Goal: Task Accomplishment & Management: Manage account settings

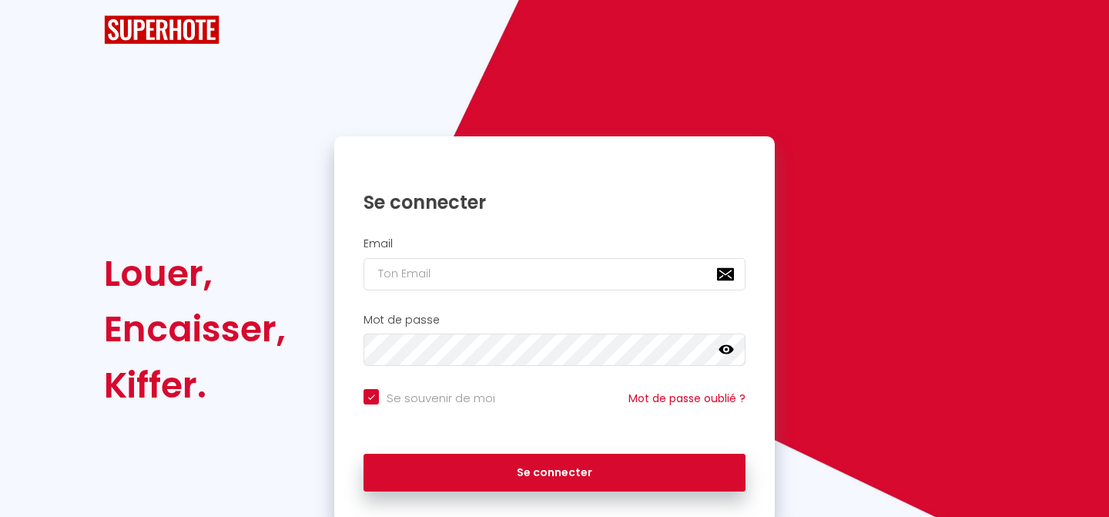
checkbox input "true"
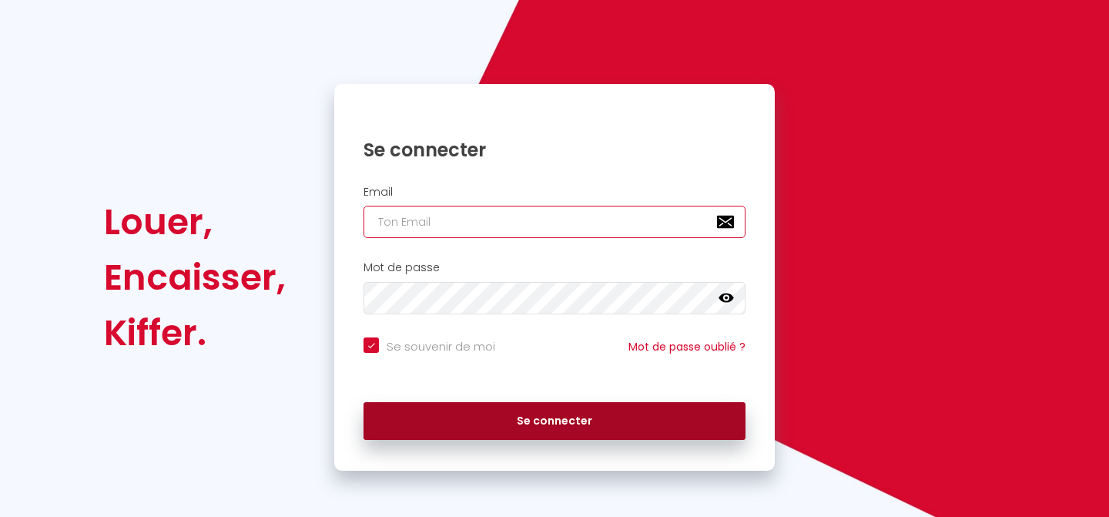
type input "[EMAIL_ADDRESS][DOMAIN_NAME]"
click at [471, 410] on button "Se connecter" at bounding box center [555, 421] width 382 height 39
checkbox input "true"
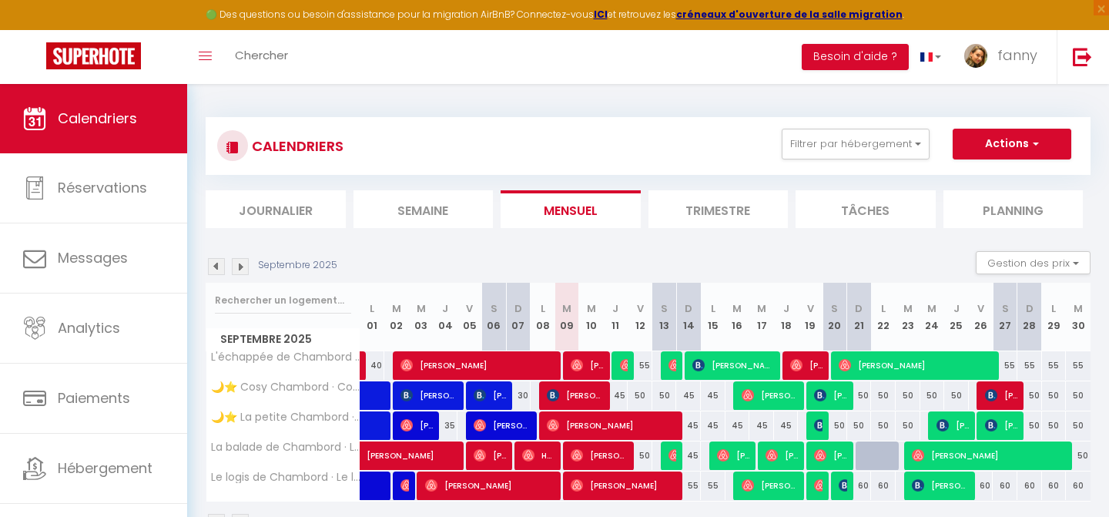
click at [240, 270] on img at bounding box center [240, 266] width 17 height 17
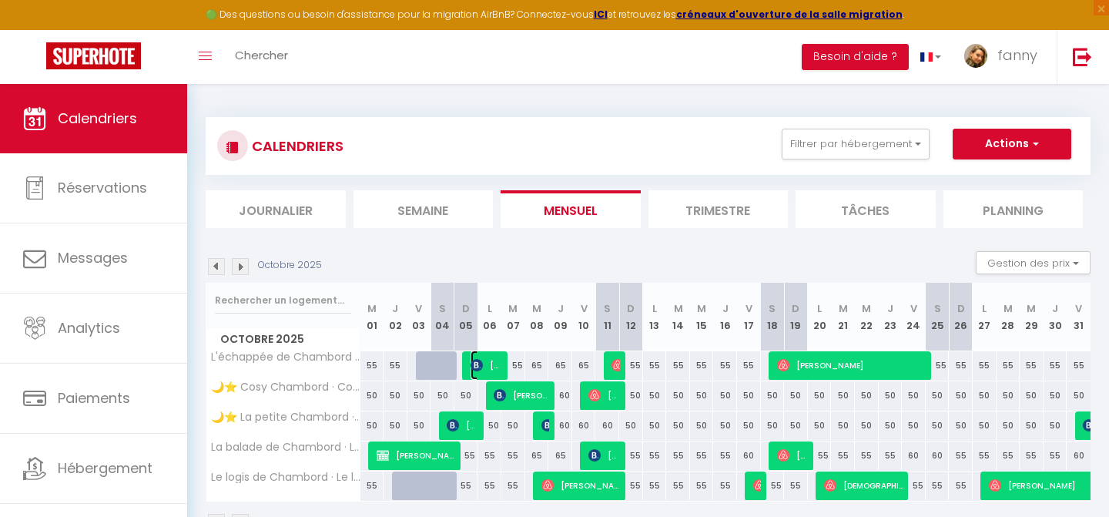
click at [484, 367] on span "[PERSON_NAME]" at bounding box center [487, 364] width 32 height 29
select select "OK"
select select "KO"
select select "0"
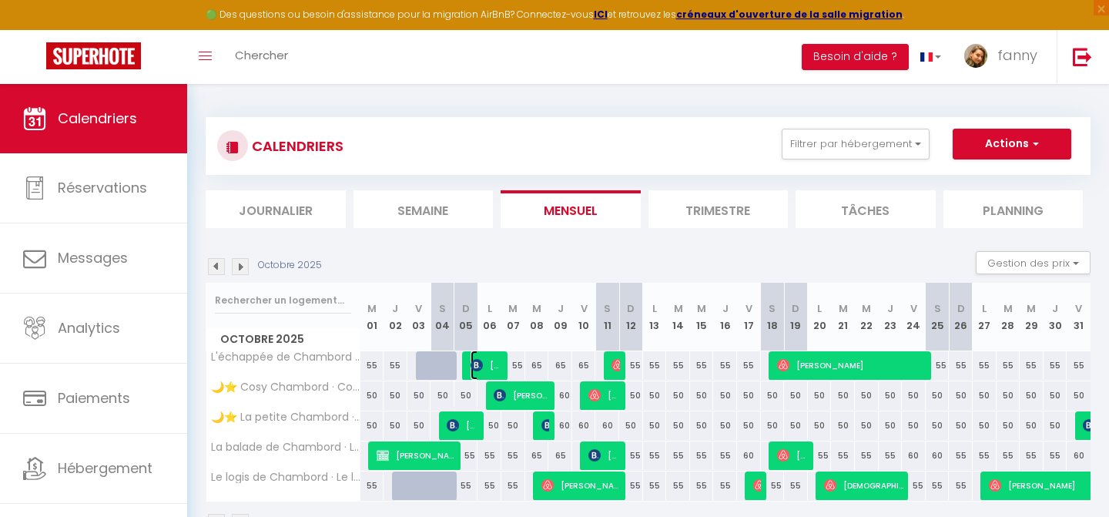
select select "1"
select select
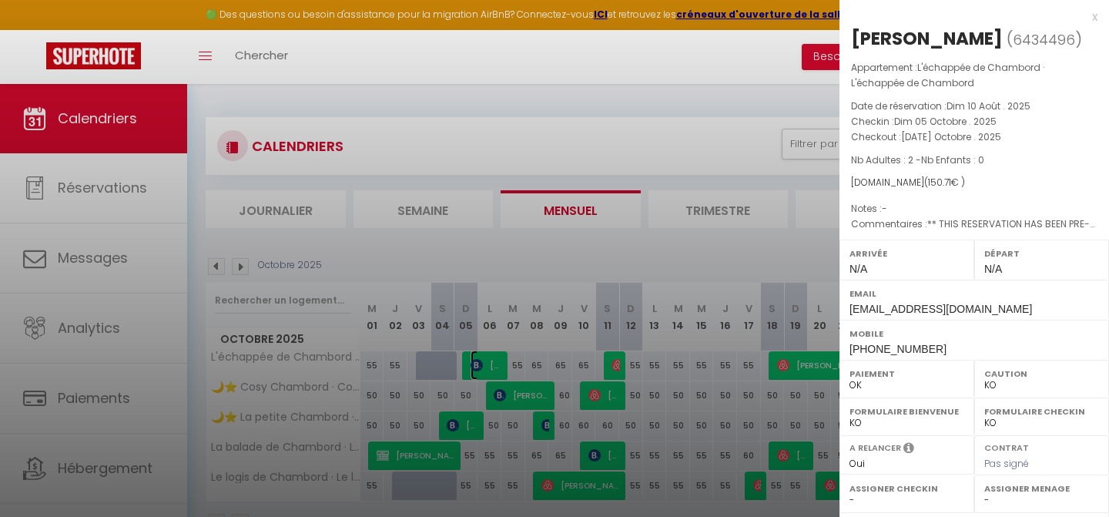
select select "25954"
click at [700, 329] on div at bounding box center [554, 258] width 1109 height 517
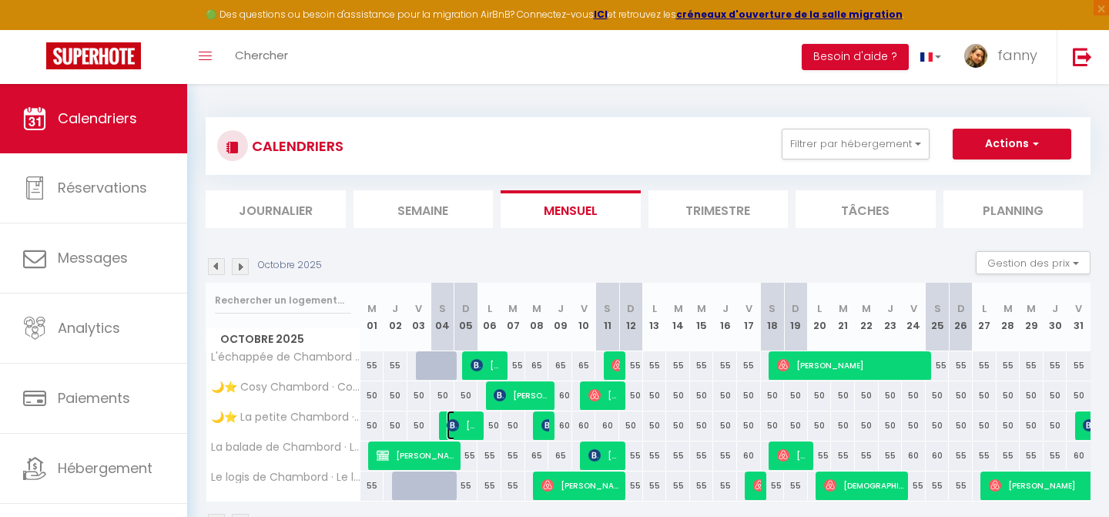
click at [457, 419] on img at bounding box center [453, 425] width 12 height 12
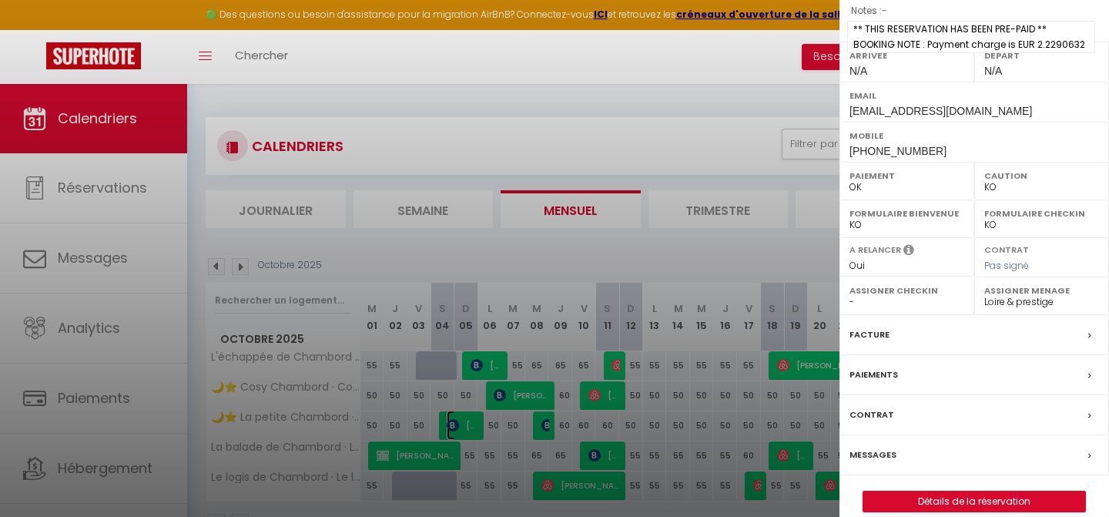
scroll to position [216, 0]
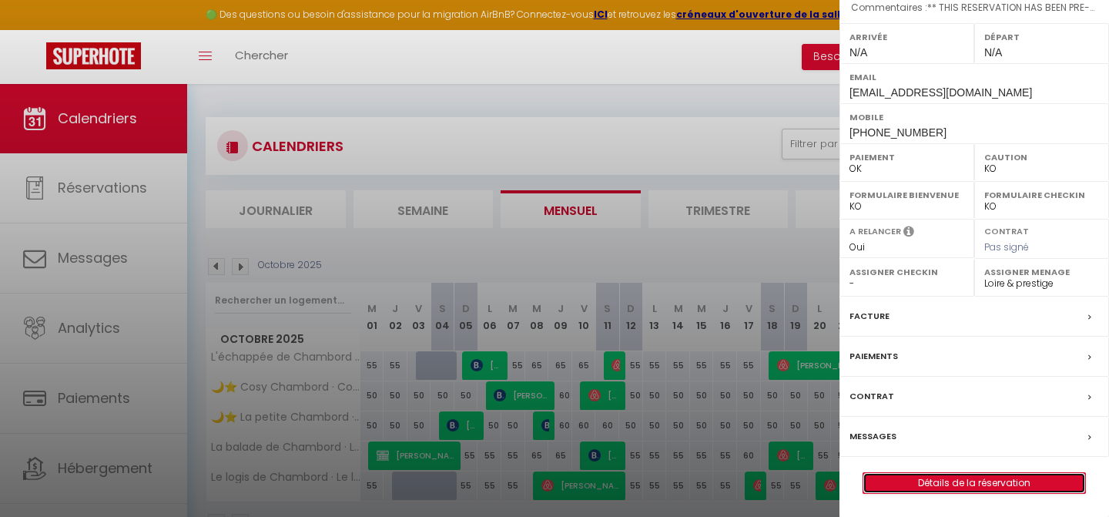
click at [993, 480] on link "Détails de la réservation" at bounding box center [974, 483] width 222 height 20
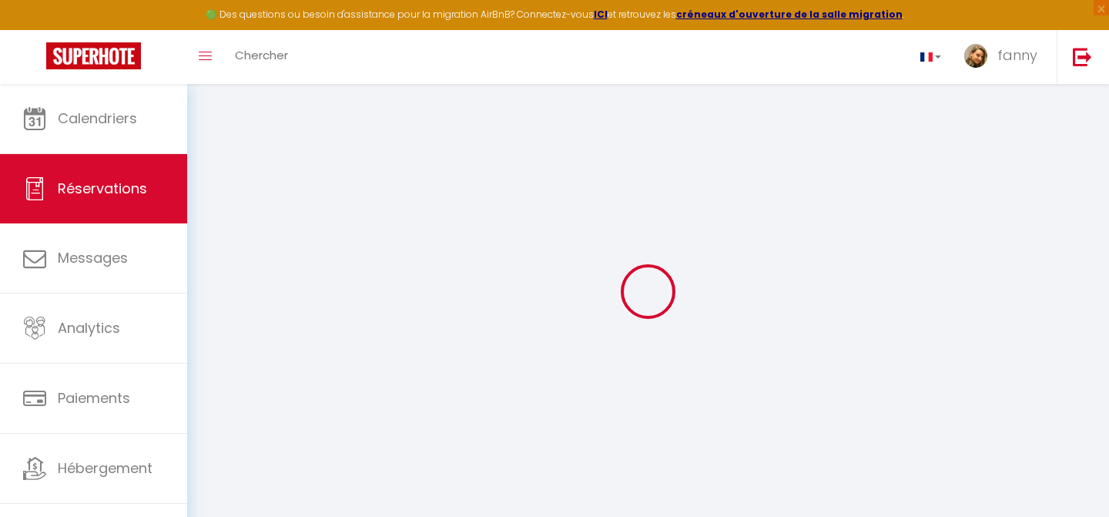
type input "[PERSON_NAME]"
type input "[EMAIL_ADDRESS][DOMAIN_NAME]"
type input "[PHONE_NUMBER]"
type input "71000"
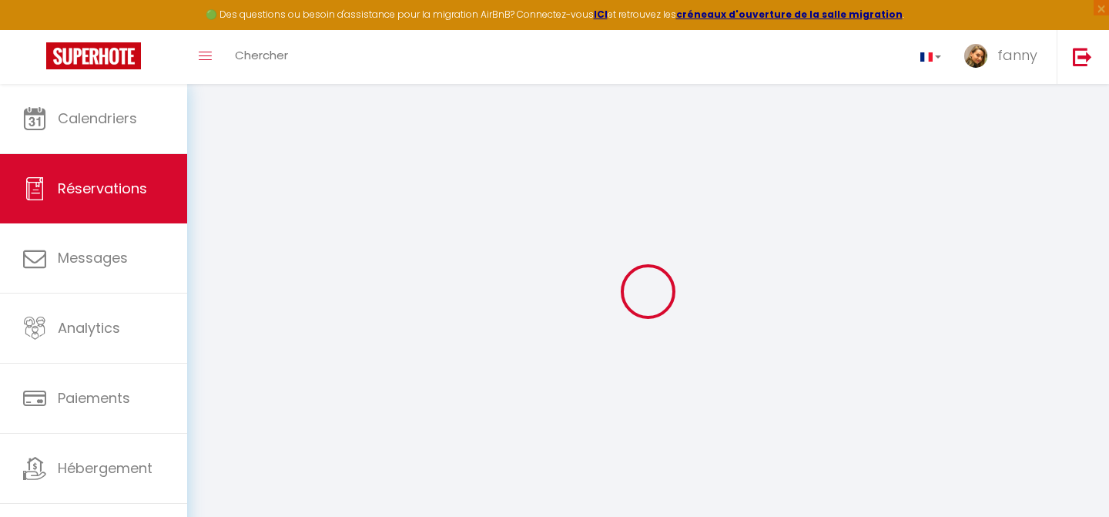
type input "[STREET_ADDRESS][PERSON_NAME]"
type input "MACON"
select select "FR"
type input "4"
type input "9"
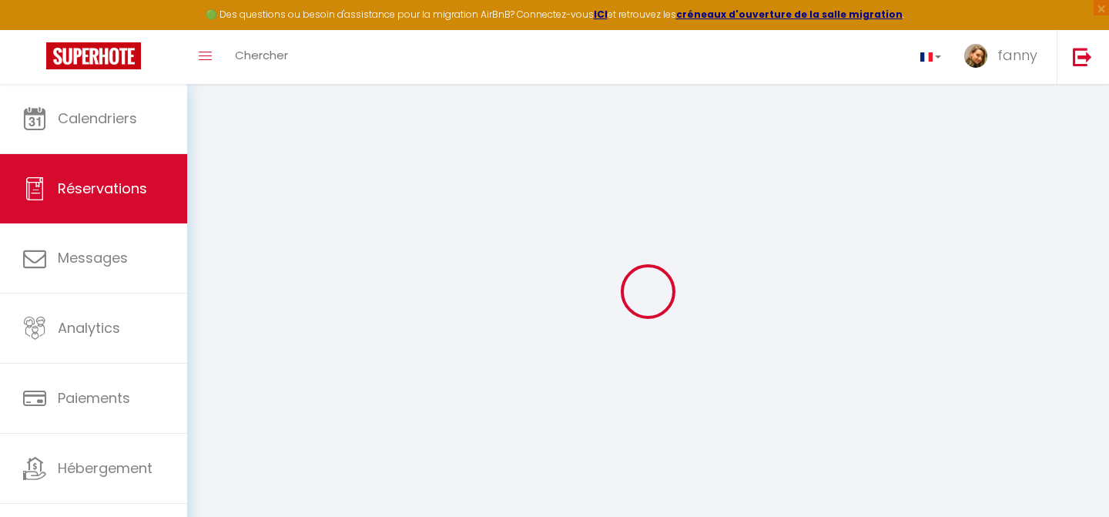
type input "26.04"
type input "2.23"
select select "16877"
select select "1"
select select
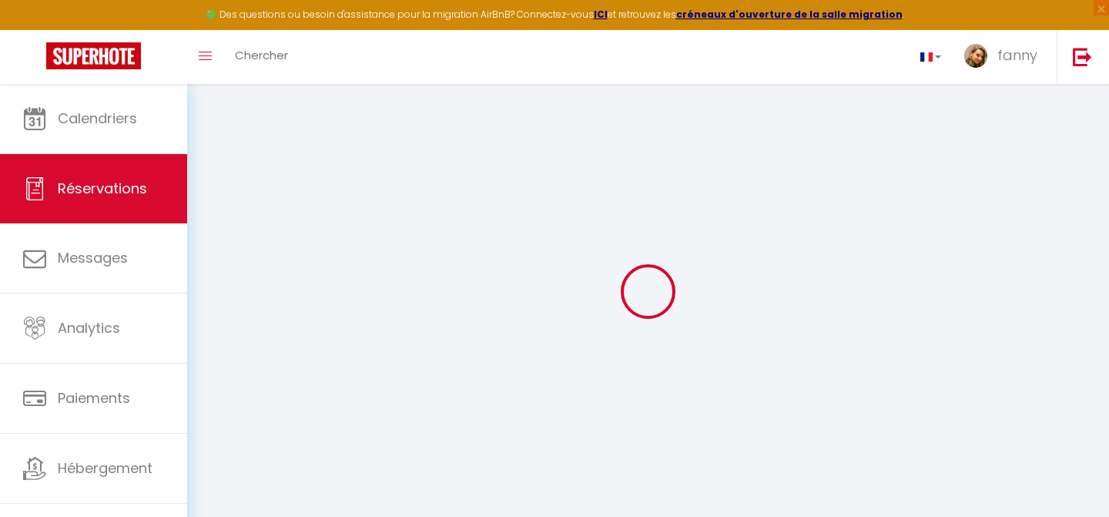
select select
type input "2"
select select "12"
select select
type input "110.16"
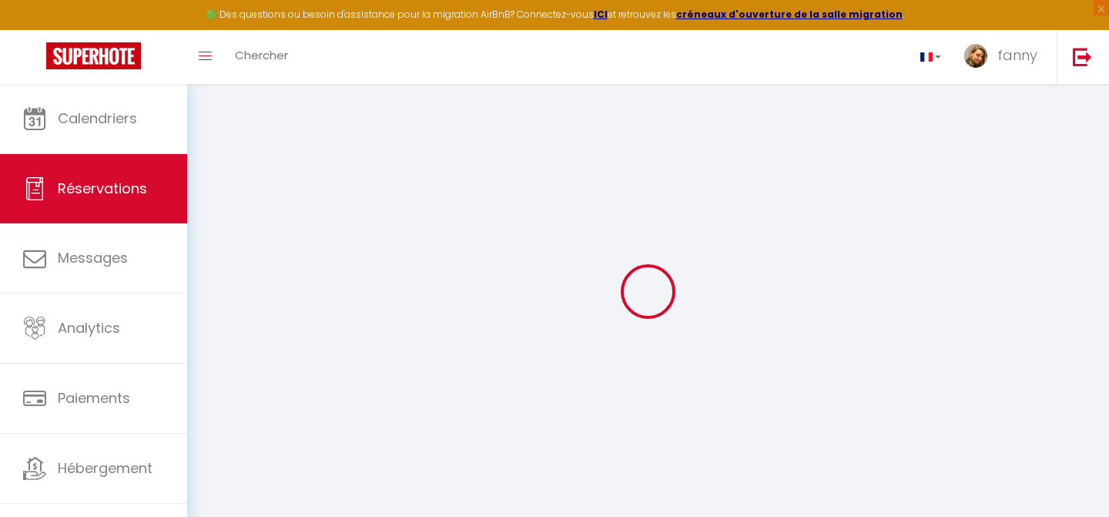
checkbox input "false"
select select "2"
type input "41.9"
type input "0"
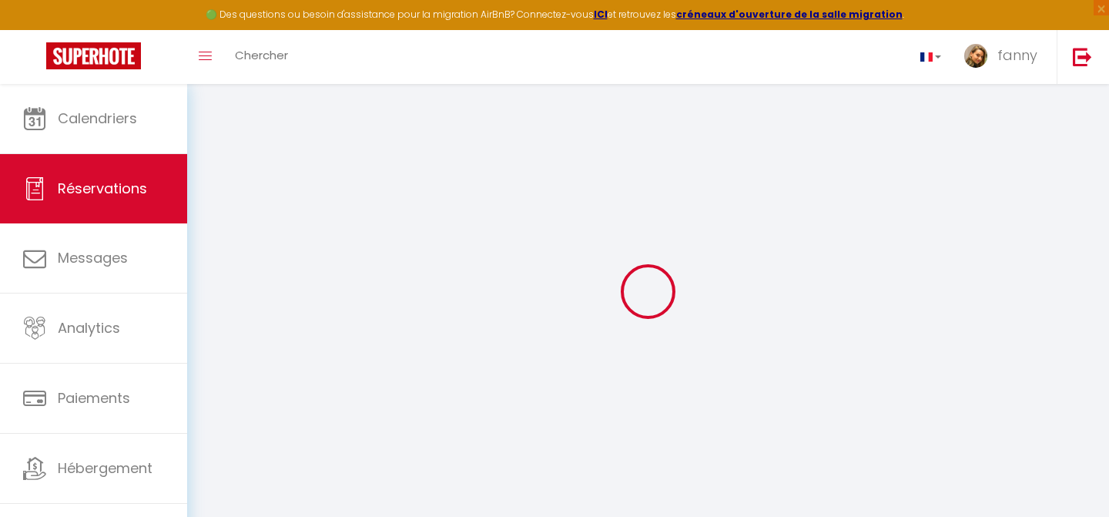
select select
select select "14"
checkbox input "false"
select select
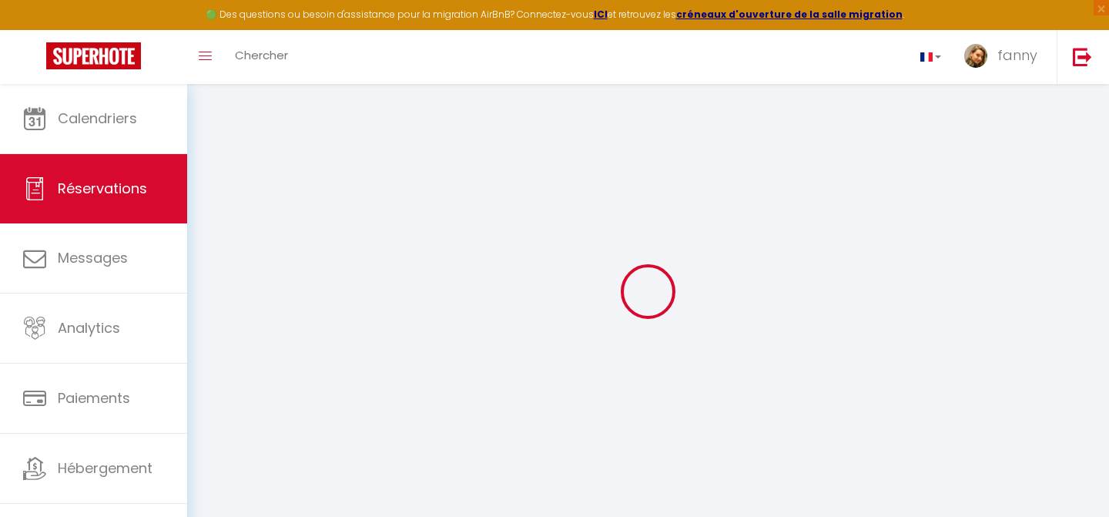
select select
checkbox input "false"
select select
checkbox input "false"
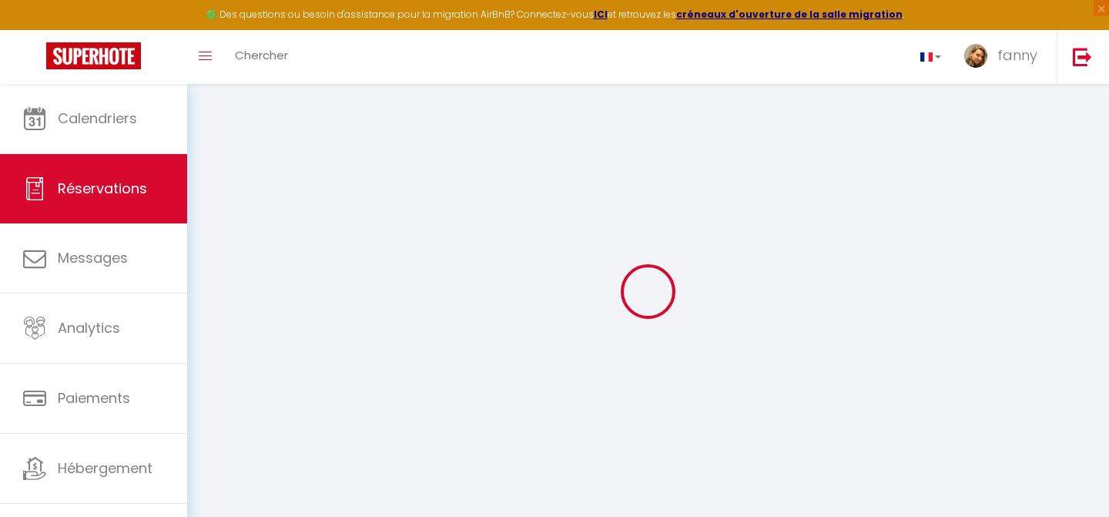
select select
checkbox input "false"
type textarea "** THIS RESERVATION HAS BEEN PRE-PAID ** BOOKING NOTE : Payment charge is EUR 2…"
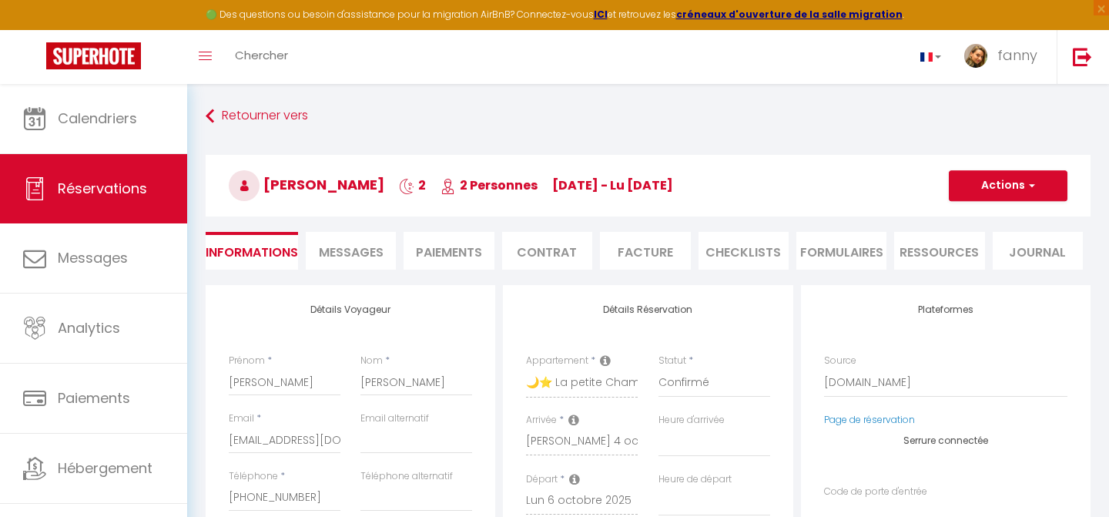
type input "30"
type input "6.06"
select select
checkbox input "false"
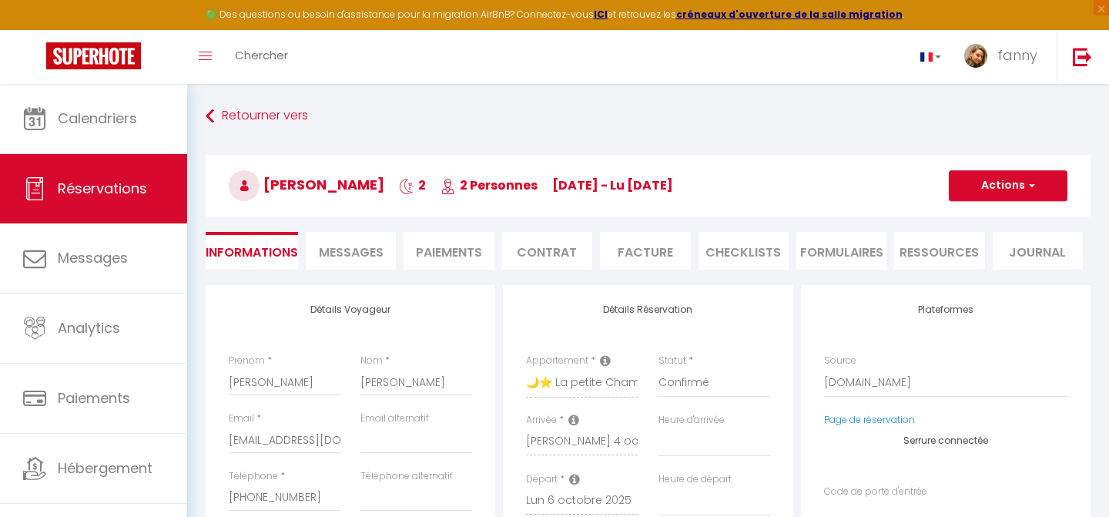
select select
click at [1011, 170] on button "Actions" at bounding box center [1008, 185] width 119 height 31
click at [793, 182] on h3 "[PERSON_NAME] 2 2 Personnes [DATE] - lu [DATE]" at bounding box center [648, 186] width 885 height 62
click at [628, 258] on li "Facture" at bounding box center [645, 251] width 90 height 38
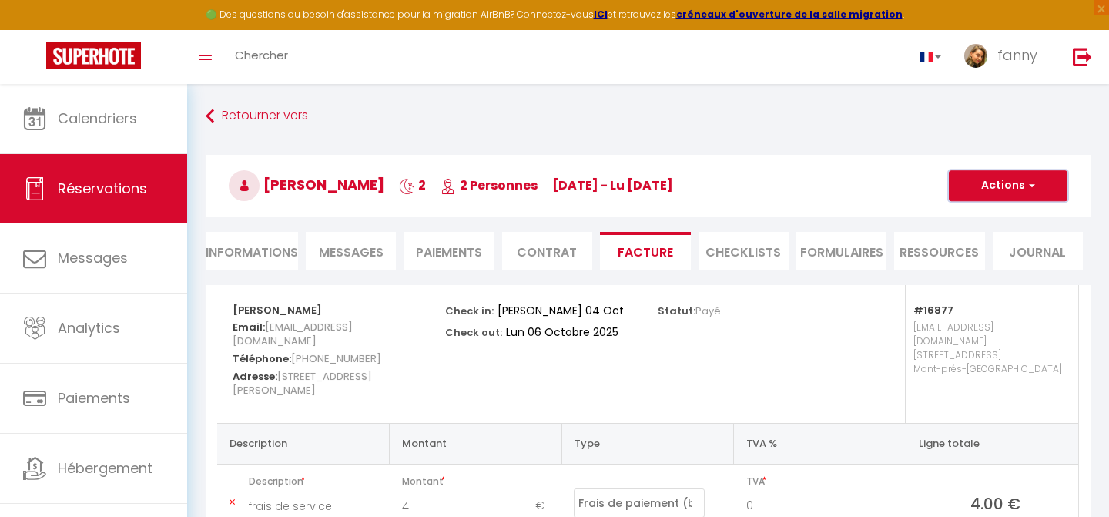
click at [1014, 189] on button "Actions" at bounding box center [1008, 185] width 119 height 31
click at [988, 258] on link "Envoyer la facture" at bounding box center [996, 260] width 129 height 20
type input "[EMAIL_ADDRESS][DOMAIN_NAME]"
select select "fr"
type input "Votre facture 6700084 - 🌙⭐ La petite Chambord · La petite Chambord aux portes d…"
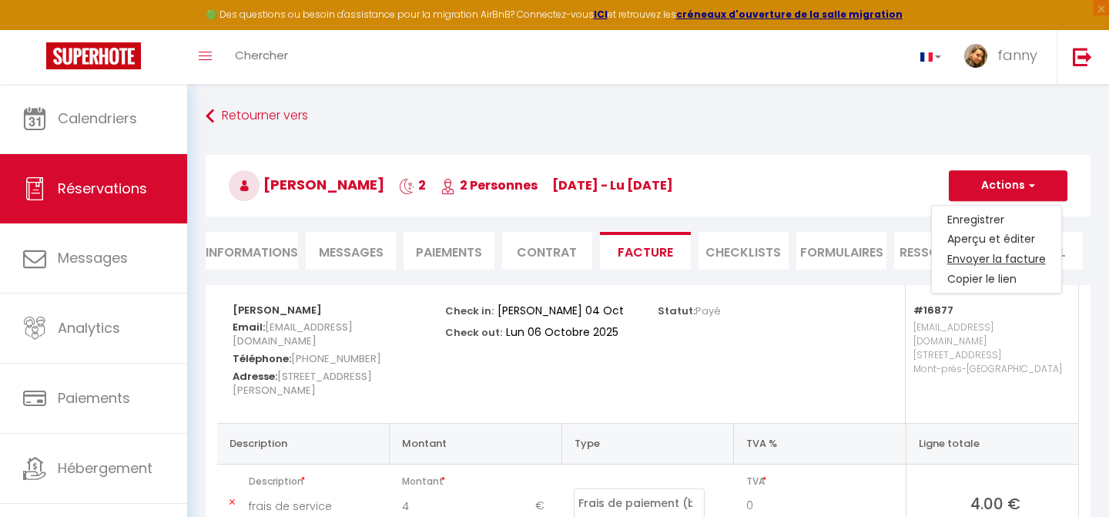
type textarea "Bonjour, Voici le lien pour télécharger votre facture : [URL][DOMAIN_NAME] Déta…"
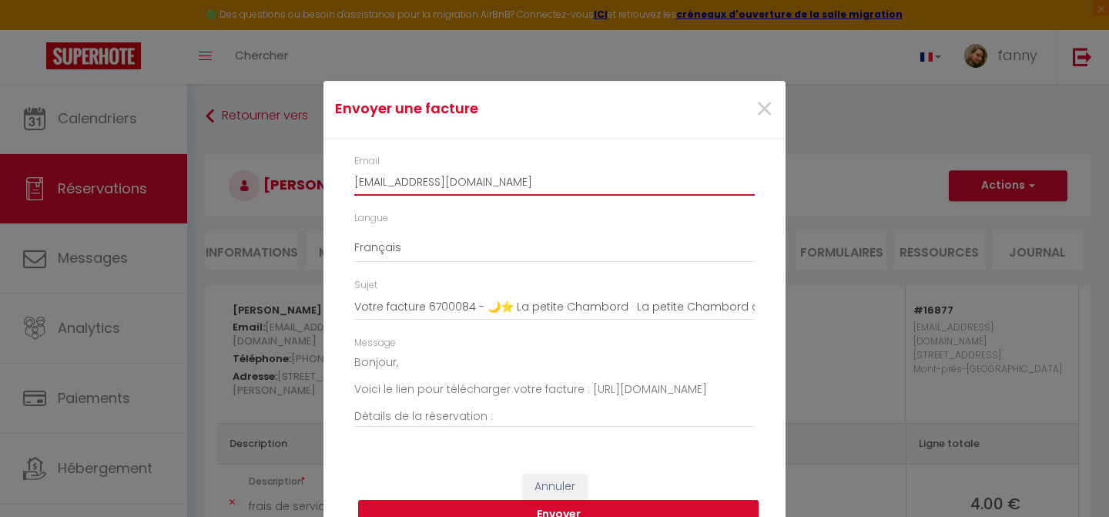
click at [537, 186] on input "[EMAIL_ADDRESS][DOMAIN_NAME]" at bounding box center [554, 182] width 401 height 28
drag, startPoint x: 425, startPoint y: 182, endPoint x: 278, endPoint y: 182, distance: 147.1
click at [278, 182] on div "Envoyer une facture × Email [EMAIL_ADDRESS][DOMAIN_NAME] Langue Anglais Françai…" at bounding box center [554, 258] width 1109 height 517
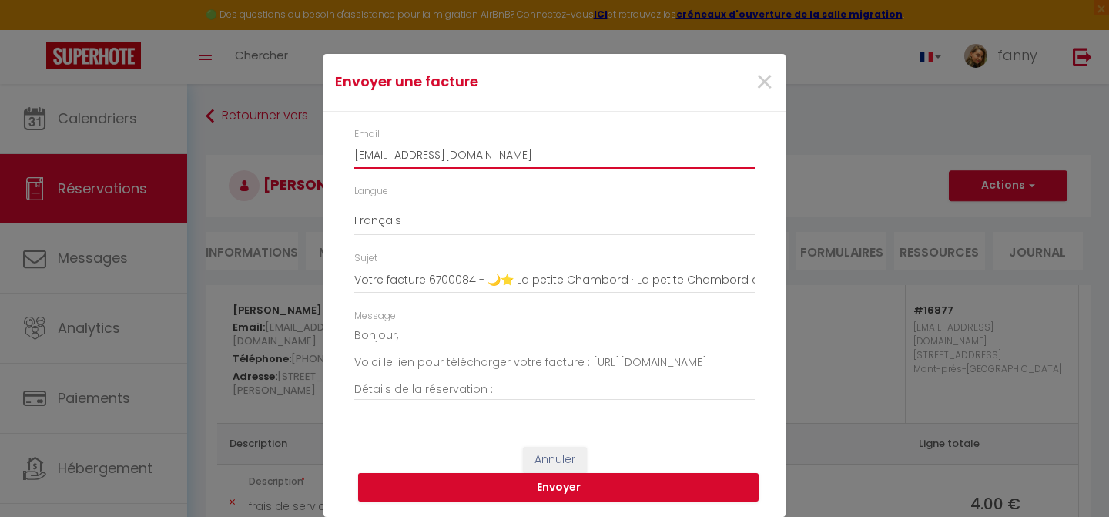
scroll to position [189, 0]
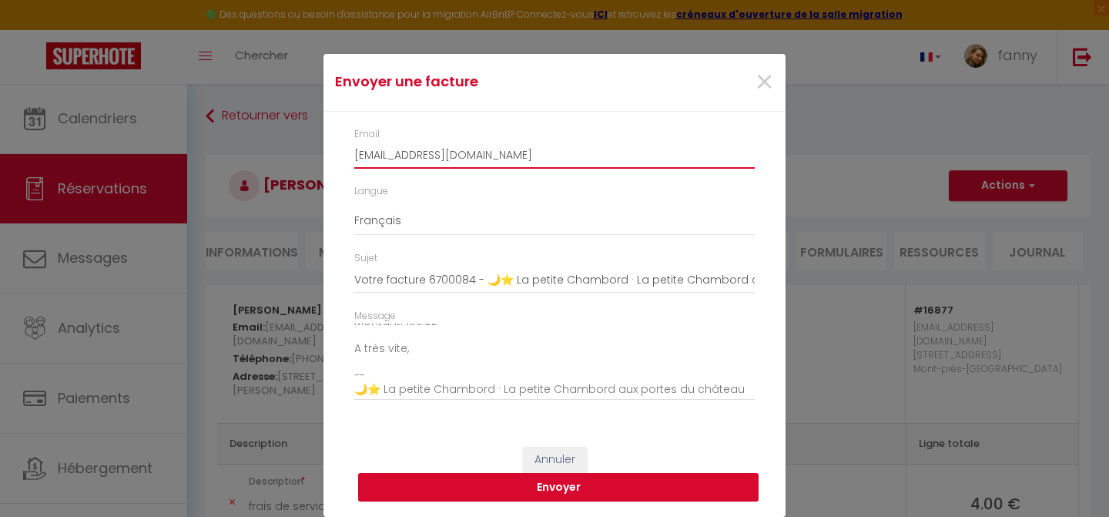
type input "[EMAIL_ADDRESS][DOMAIN_NAME]"
click at [612, 486] on button "Envoyer" at bounding box center [558, 487] width 401 height 29
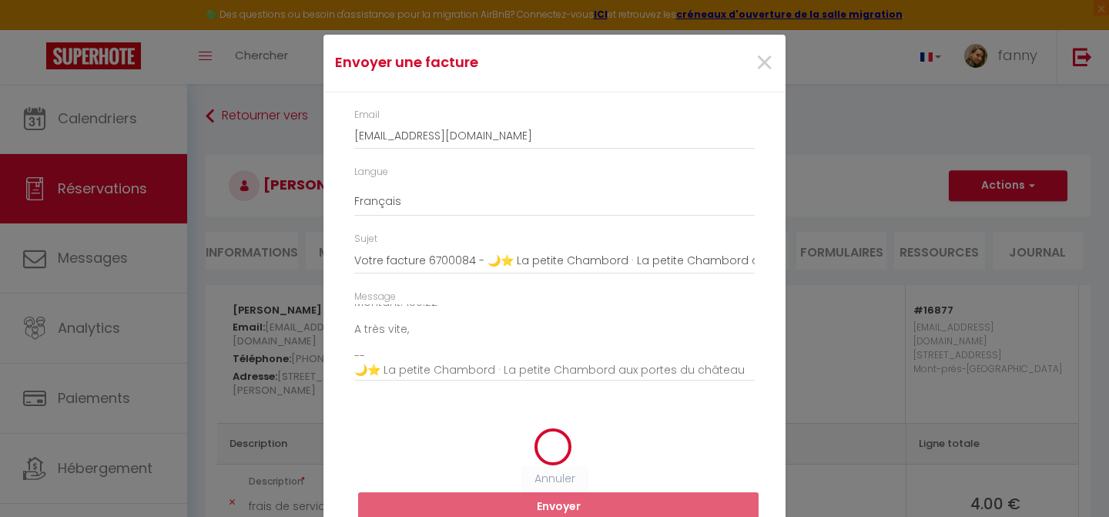
scroll to position [8, 0]
